Goal: Information Seeking & Learning: Learn about a topic

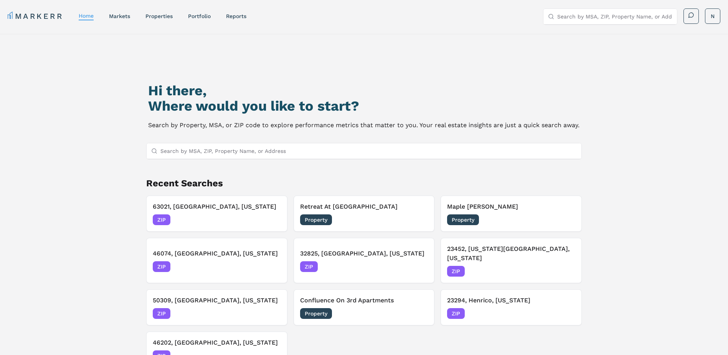
click at [199, 151] on input "Search by MSA, ZIP, Property Name, or Address" at bounding box center [368, 150] width 417 height 15
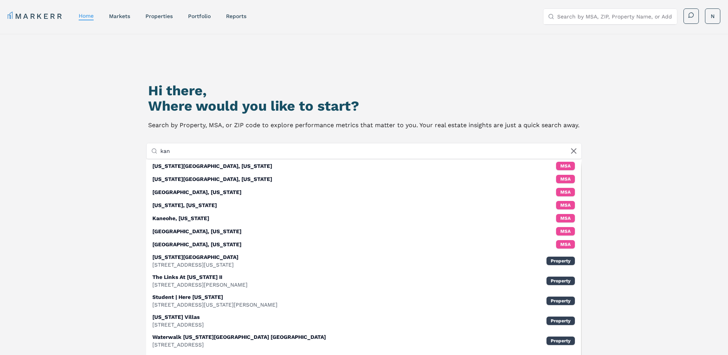
type input "kan"
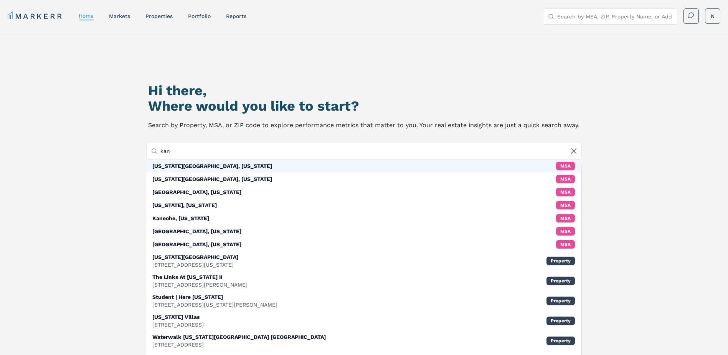
click at [196, 165] on div "Kansas City, Missouri" at bounding box center [212, 166] width 120 height 8
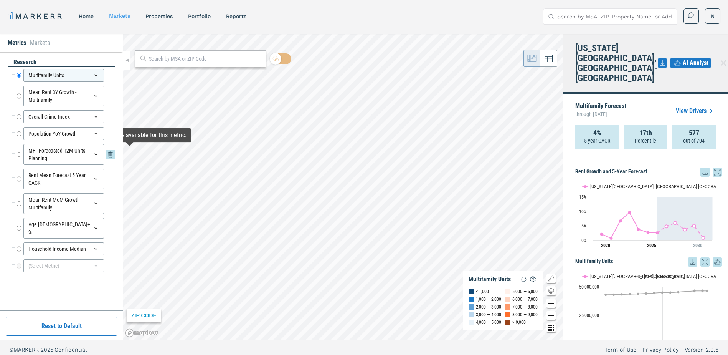
click at [21, 155] on div "MF - Forecasted 12M Units - Planning MF - Forecasted 12M Units - Planning" at bounding box center [65, 154] width 99 height 21
click at [20, 155] on input "MF - Forecasted 12M Units - Planning" at bounding box center [18, 154] width 5 height 21
radio input "false"
radio input "true"
